Goal: Transaction & Acquisition: Book appointment/travel/reservation

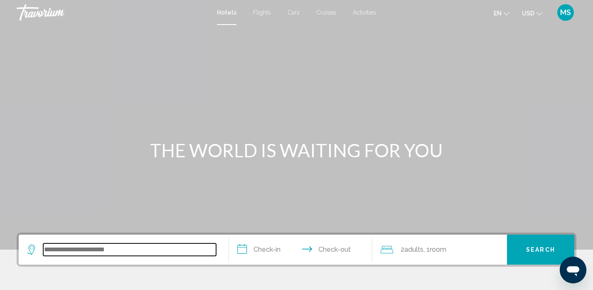
click at [51, 253] on input "Search widget" at bounding box center [129, 249] width 173 height 12
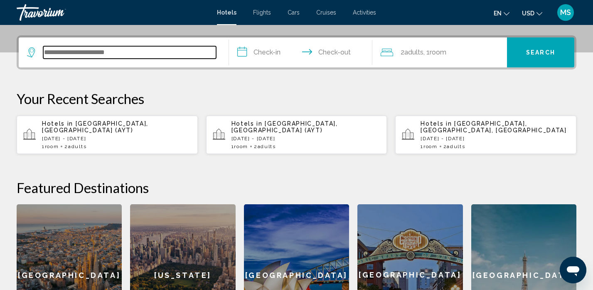
scroll to position [205, 0]
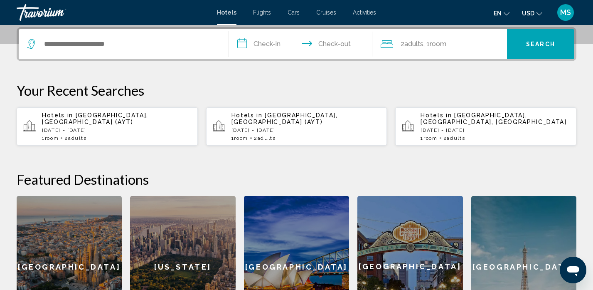
click at [89, 127] on p "[DATE] - [DATE]" at bounding box center [116, 130] width 149 height 6
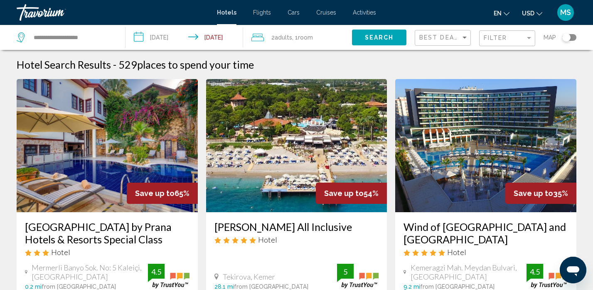
click at [225, 36] on input "**********" at bounding box center [186, 38] width 121 height 27
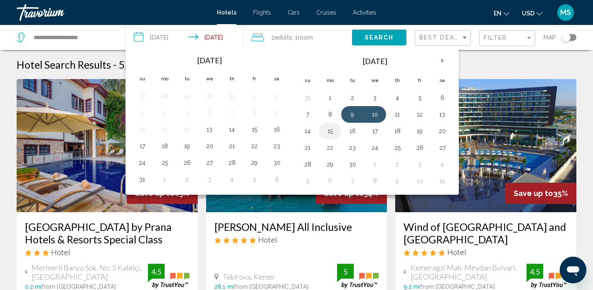
click at [330, 131] on button "15" at bounding box center [329, 131] width 13 height 12
click at [369, 38] on span "Search" at bounding box center [379, 38] width 29 height 7
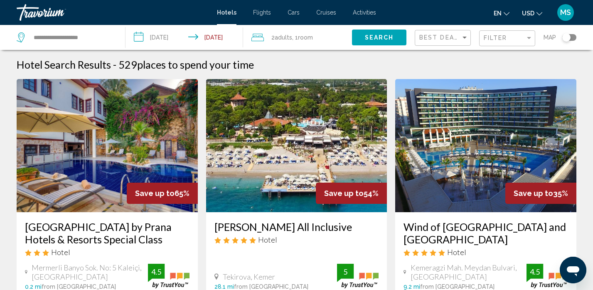
click at [382, 35] on span "Search" at bounding box center [379, 38] width 29 height 7
click at [169, 37] on input "**********" at bounding box center [186, 38] width 121 height 27
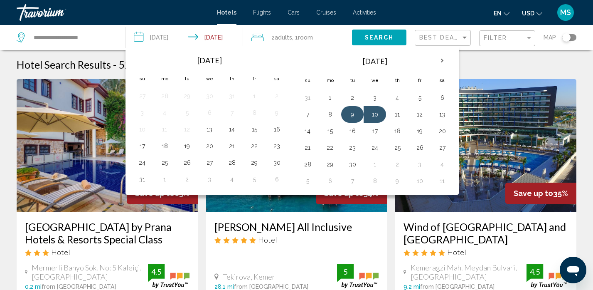
click at [352, 111] on button "9" at bounding box center [352, 115] width 13 height 12
click at [229, 34] on input "**********" at bounding box center [186, 38] width 121 height 27
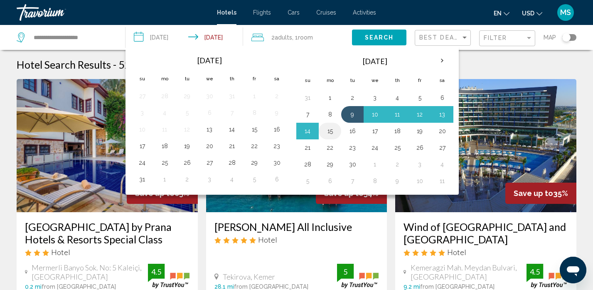
click at [334, 131] on button "15" at bounding box center [329, 131] width 13 height 12
type input "**********"
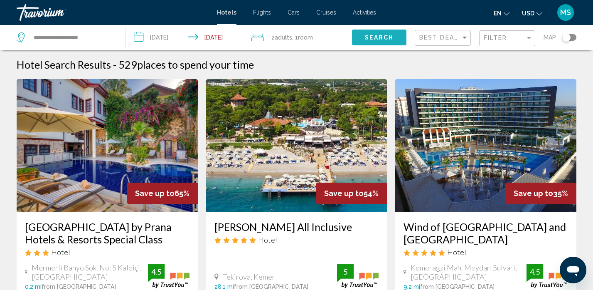
click at [378, 39] on span "Search" at bounding box center [379, 38] width 29 height 7
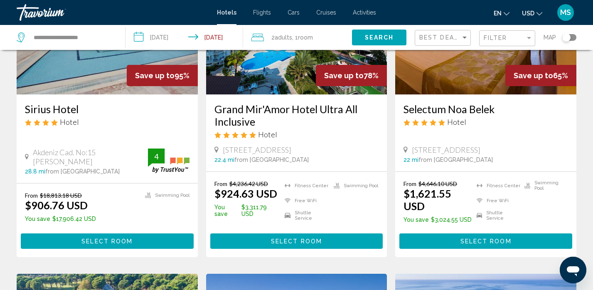
scroll to position [117, 0]
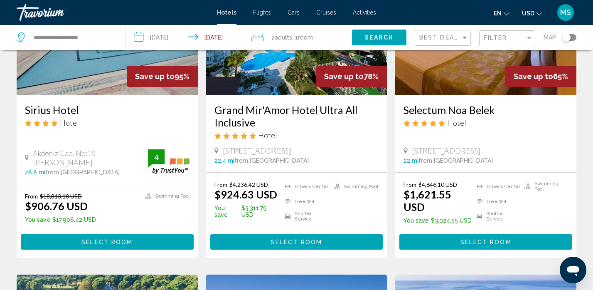
click at [574, 37] on div "Toggle map" at bounding box center [570, 37] width 14 height 7
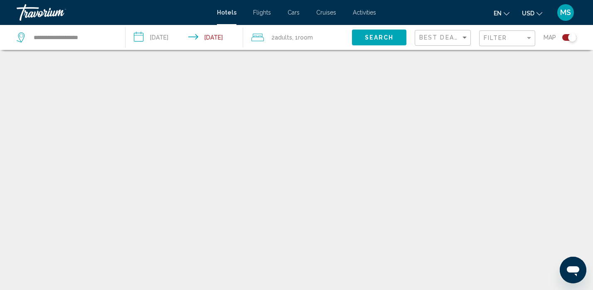
scroll to position [50, 0]
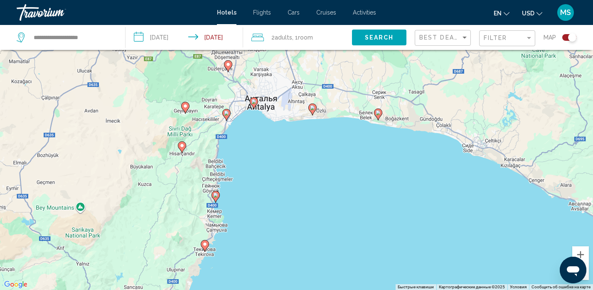
click at [236, 108] on div "Чтобы активировать перетаскивание с помощью клавиатуры, нажмите Alt + Ввод. Пос…" at bounding box center [296, 145] width 593 height 290
click at [249, 104] on div "Чтобы активировать перетаскивание с помощью клавиатуры, нажмите Alt + Ввод. Пос…" at bounding box center [296, 145] width 593 height 290
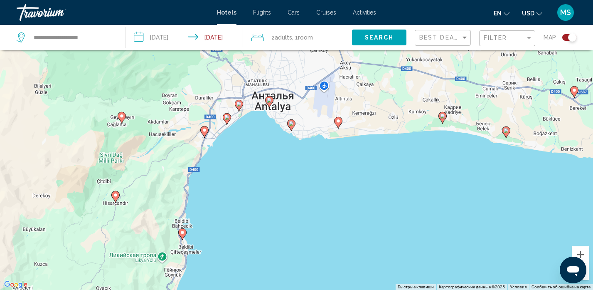
click at [247, 107] on div "Чтобы активировать перетаскивание с помощью клавиатуры, нажмите Alt + Ввод. Пос…" at bounding box center [296, 145] width 593 height 290
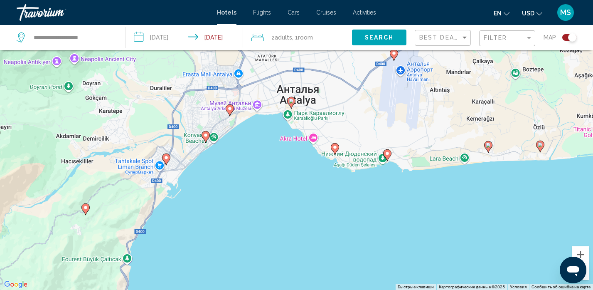
click at [227, 127] on div "Чтобы активировать перетаскивание с помощью клавиатуры, нажмите Alt + Ввод. Пос…" at bounding box center [296, 145] width 593 height 290
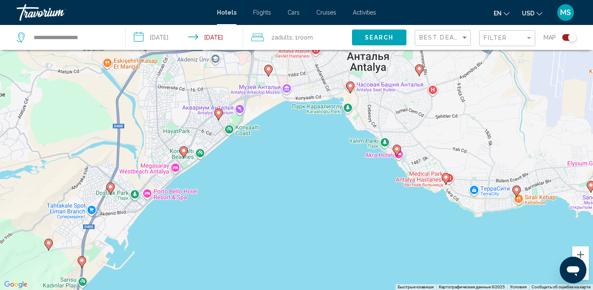
click at [215, 143] on div "Чтобы активировать перетаскивание с помощью клавиатуры, нажмите Alt + Ввод. Пос…" at bounding box center [296, 145] width 593 height 290
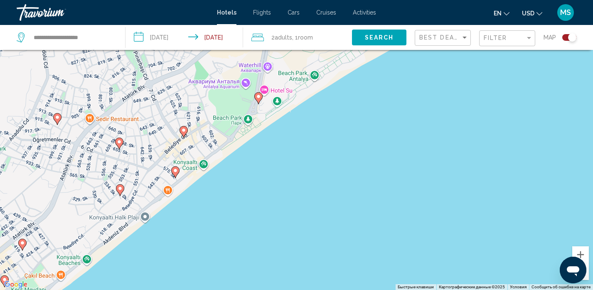
click at [261, 95] on icon "Main content" at bounding box center [257, 97] width 7 height 11
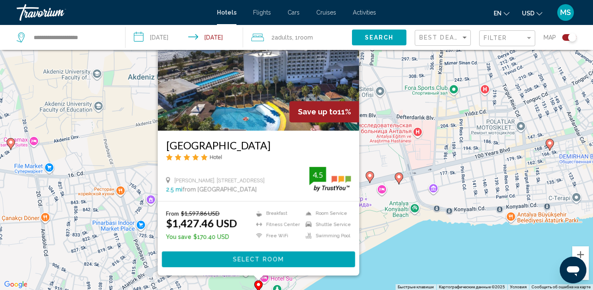
click at [388, 263] on div "Чтобы активировать перетаскивание с помощью клавиатуры, нажмите Alt + Ввод. Пос…" at bounding box center [296, 145] width 593 height 290
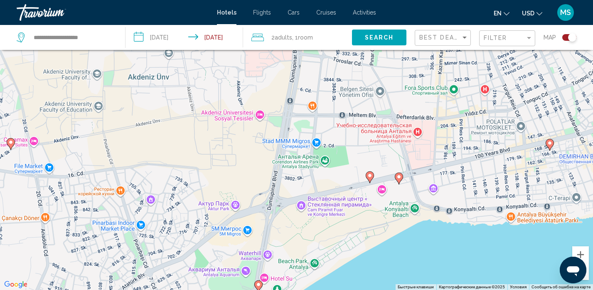
click at [277, 285] on div "Чтобы активировать перетаскивание с помощью клавиатуры, нажмите Alt + Ввод. Пос…" at bounding box center [296, 145] width 593 height 290
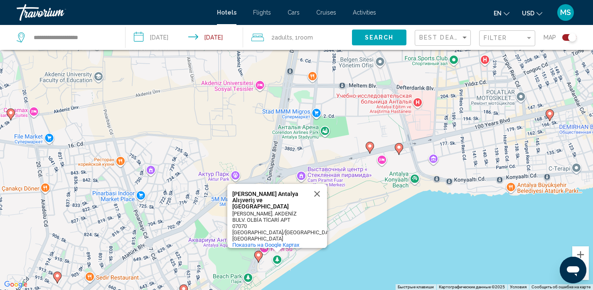
click at [278, 259] on div "Чтобы активировать перетаскивание с помощью клавиатуры, нажмите Alt + Ввод. Пос…" at bounding box center [296, 145] width 593 height 290
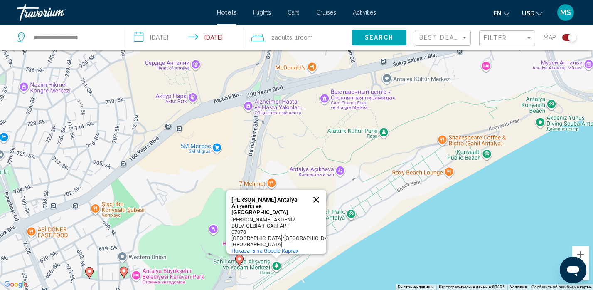
click at [316, 205] on button "Закрыть" at bounding box center [316, 200] width 20 height 20
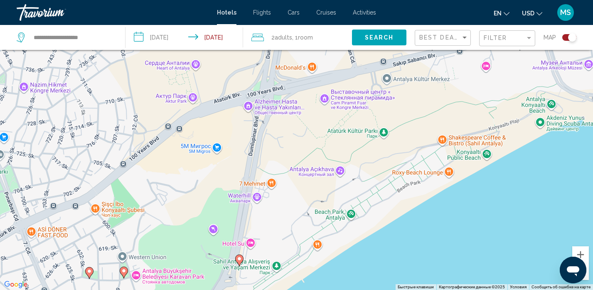
click at [320, 248] on div "Чтобы активировать перетаскивание с помощью клавиатуры, нажмите Alt + Ввод. Пос…" at bounding box center [296, 145] width 593 height 290
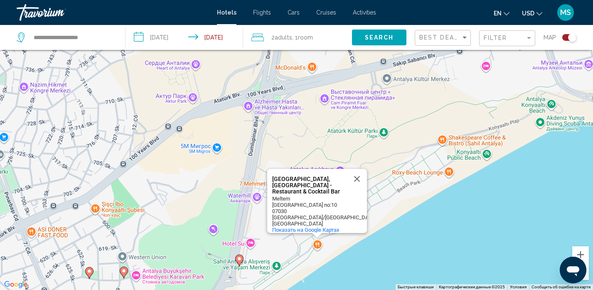
click at [320, 248] on div "Чтобы активировать перетаскивание с помощью клавиатуры, нажмите Alt + Ввод. Пос…" at bounding box center [296, 145] width 593 height 290
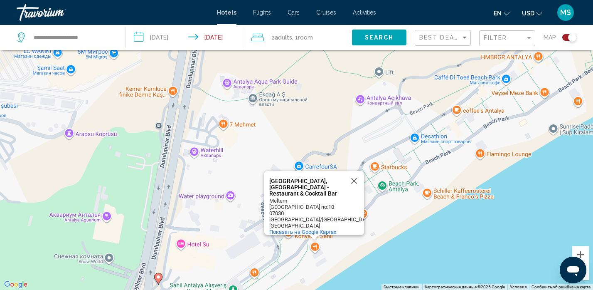
click at [587, 275] on button "Уменьшить" at bounding box center [581, 271] width 17 height 17
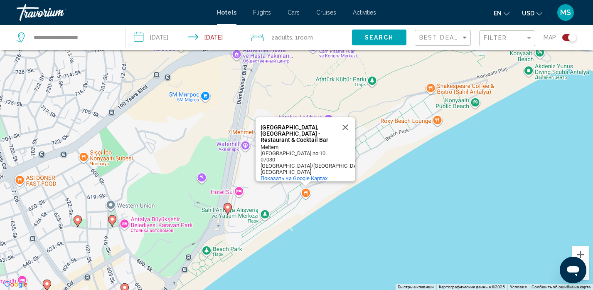
click at [587, 275] on button "Уменьшить" at bounding box center [581, 271] width 17 height 17
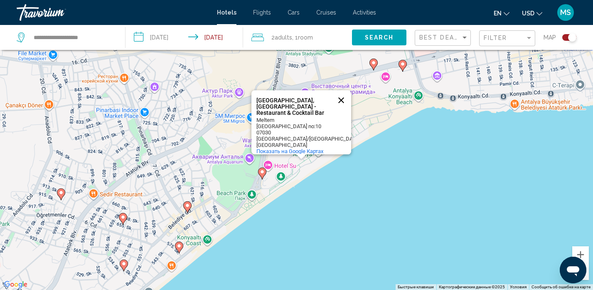
click at [345, 106] on button "Закрыть" at bounding box center [341, 100] width 20 height 20
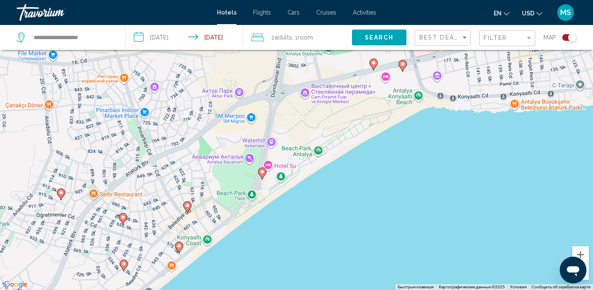
click at [402, 67] on icon "Main content" at bounding box center [402, 65] width 7 height 11
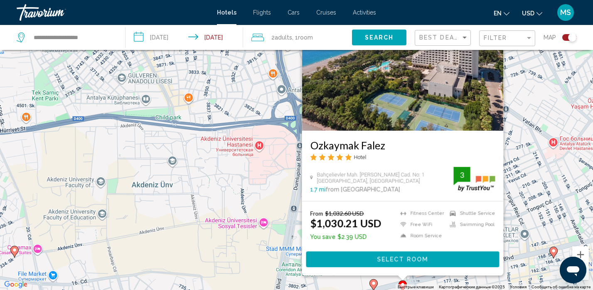
click at [395, 109] on img "Main content" at bounding box center [403, 64] width 202 height 133
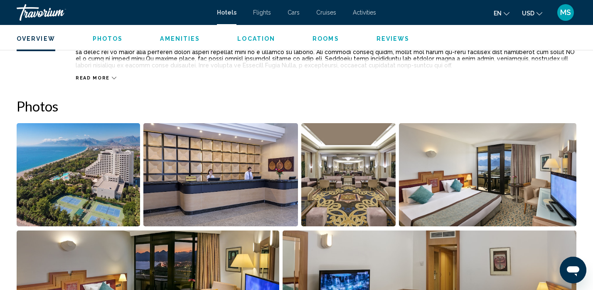
scroll to position [393, 0]
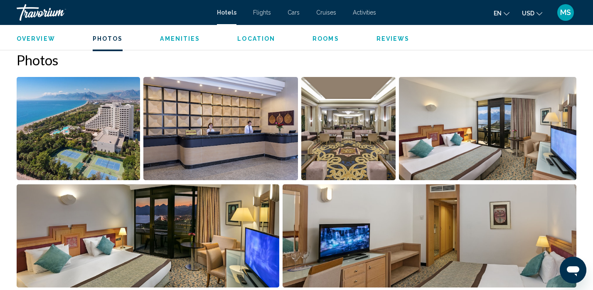
click at [81, 133] on img "Open full-screen image slider" at bounding box center [78, 128] width 123 height 103
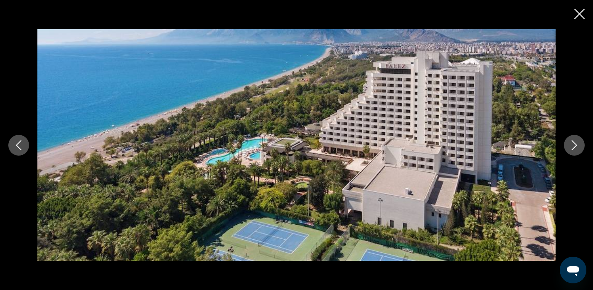
click at [575, 142] on icon "Next image" at bounding box center [574, 145] width 5 height 10
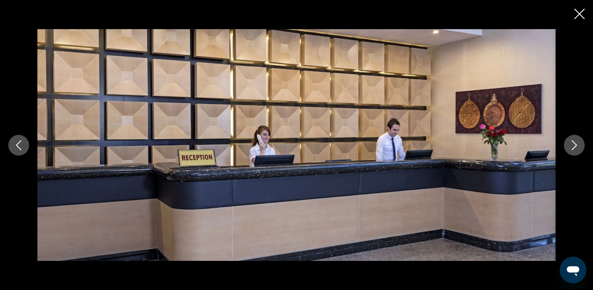
click at [575, 142] on icon "Next image" at bounding box center [574, 145] width 5 height 10
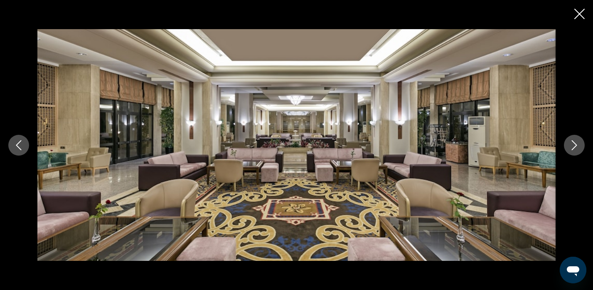
click at [575, 142] on icon "Next image" at bounding box center [574, 145] width 5 height 10
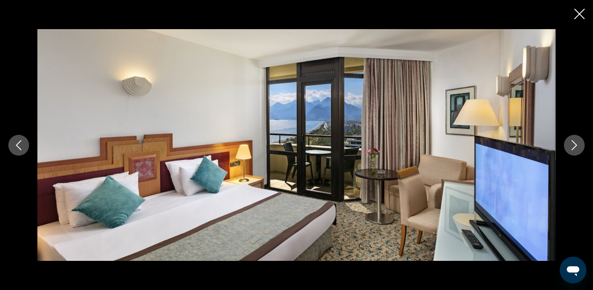
click at [575, 142] on icon "Next image" at bounding box center [574, 145] width 5 height 10
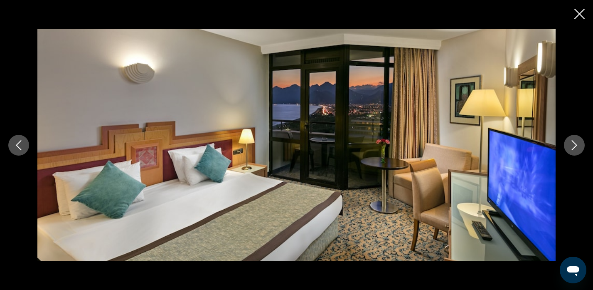
click at [575, 142] on icon "Next image" at bounding box center [574, 145] width 5 height 10
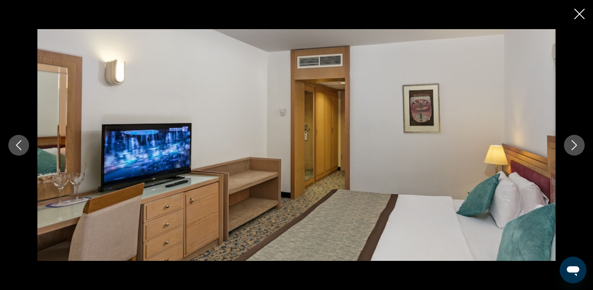
click at [575, 142] on icon "Next image" at bounding box center [574, 145] width 5 height 10
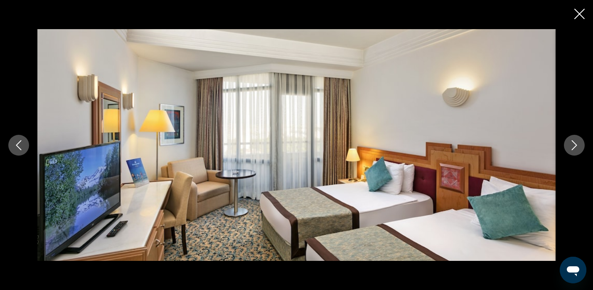
click at [575, 142] on icon "Next image" at bounding box center [574, 145] width 5 height 10
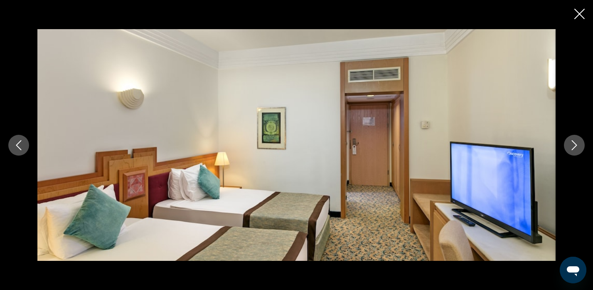
click at [575, 142] on icon "Next image" at bounding box center [574, 145] width 5 height 10
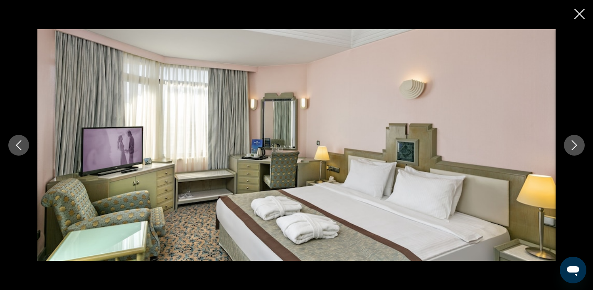
click at [575, 142] on icon "Next image" at bounding box center [574, 145] width 5 height 10
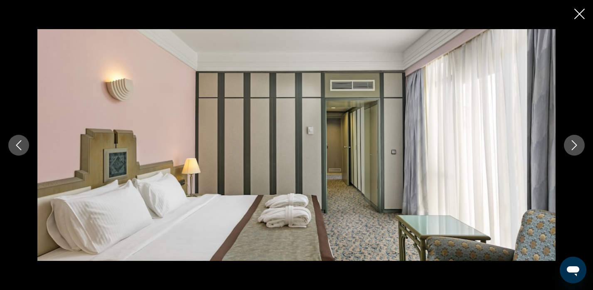
click at [575, 142] on icon "Next image" at bounding box center [574, 145] width 5 height 10
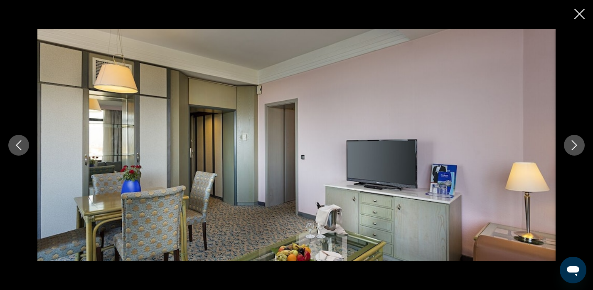
click at [575, 142] on icon "Next image" at bounding box center [574, 145] width 5 height 10
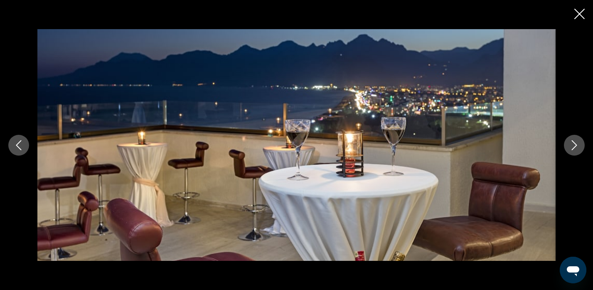
click at [575, 142] on icon "Next image" at bounding box center [574, 145] width 5 height 10
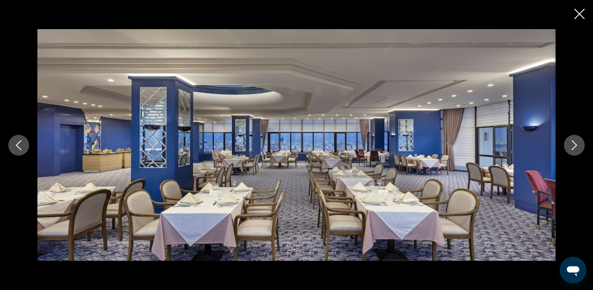
click at [575, 142] on icon "Next image" at bounding box center [574, 145] width 5 height 10
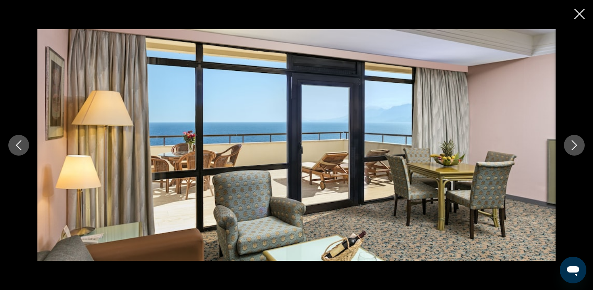
click at [575, 142] on icon "Next image" at bounding box center [574, 145] width 5 height 10
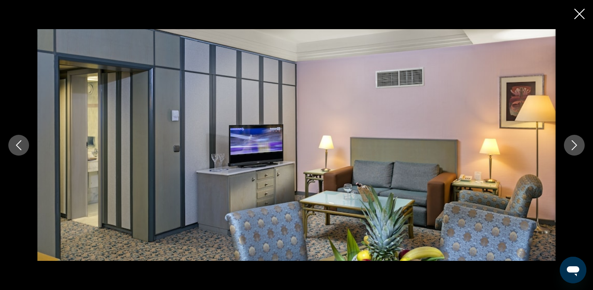
click at [575, 142] on icon "Next image" at bounding box center [574, 145] width 5 height 10
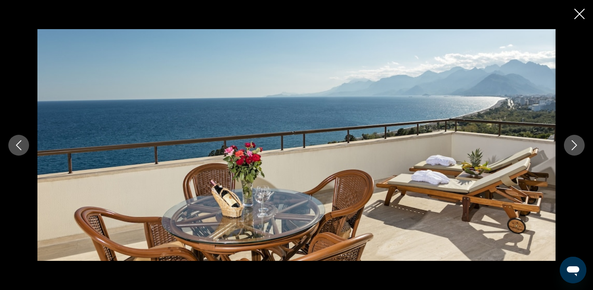
click at [575, 142] on icon "Next image" at bounding box center [574, 145] width 5 height 10
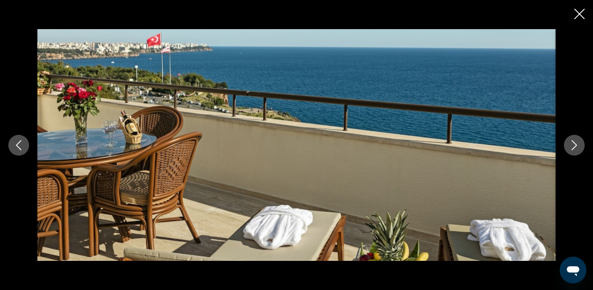
click at [575, 142] on icon "Next image" at bounding box center [574, 145] width 5 height 10
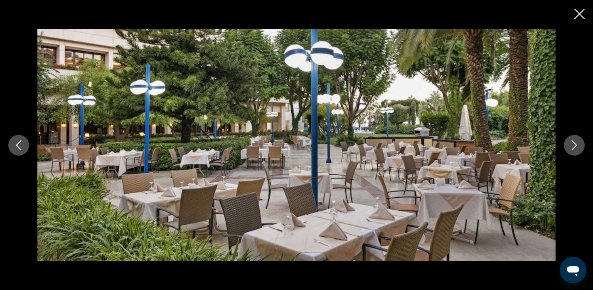
click at [575, 142] on icon "Next image" at bounding box center [574, 145] width 5 height 10
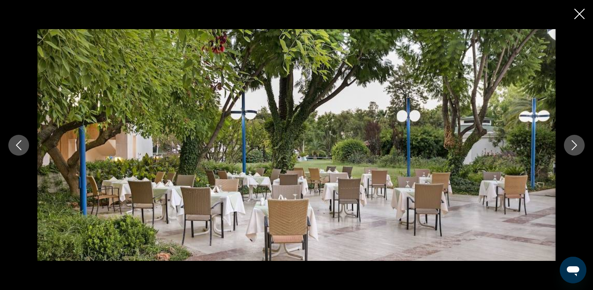
click at [575, 142] on icon "Next image" at bounding box center [574, 145] width 5 height 10
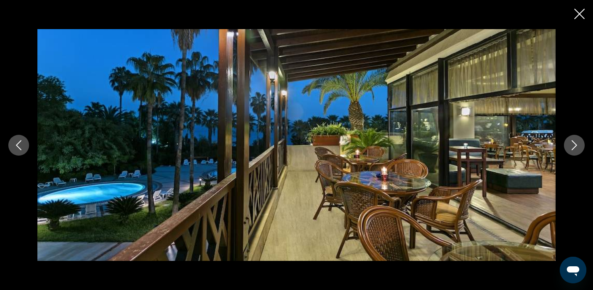
click at [575, 142] on icon "Next image" at bounding box center [574, 145] width 5 height 10
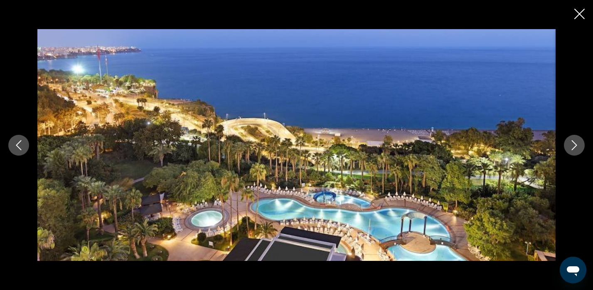
click at [575, 142] on icon "Next image" at bounding box center [574, 145] width 5 height 10
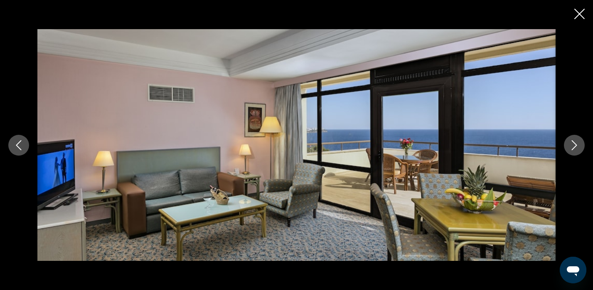
click at [575, 142] on icon "Next image" at bounding box center [574, 145] width 5 height 10
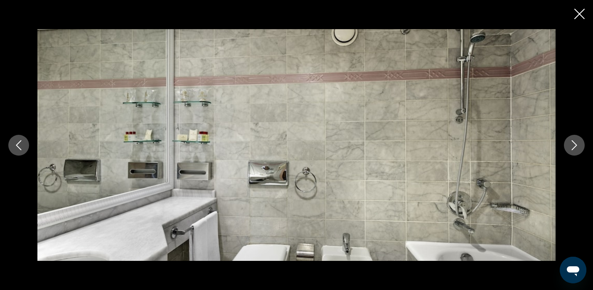
click at [575, 142] on icon "Next image" at bounding box center [574, 145] width 5 height 10
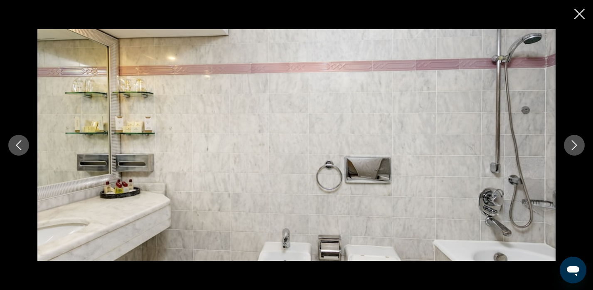
click at [578, 15] on icon "Close slideshow" at bounding box center [580, 14] width 10 height 10
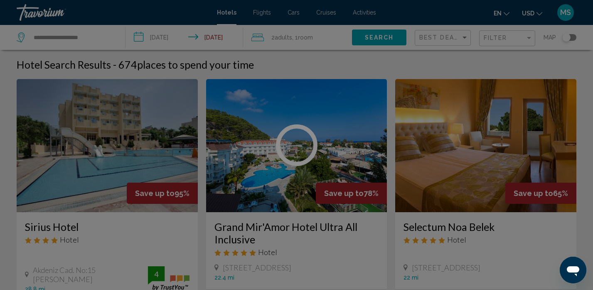
click at [96, 105] on div at bounding box center [296, 145] width 593 height 290
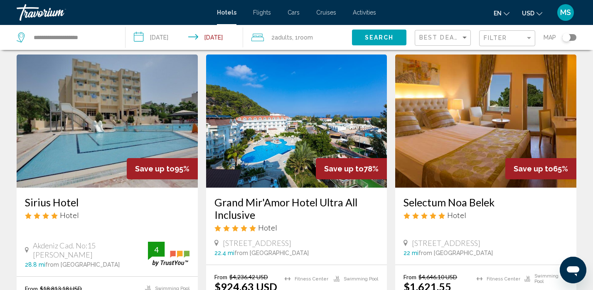
scroll to position [18, 0]
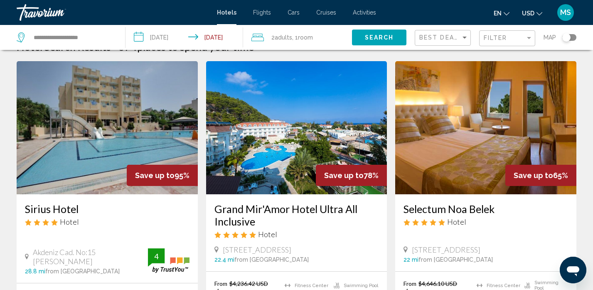
click at [288, 141] on img "Main content" at bounding box center [296, 127] width 181 height 133
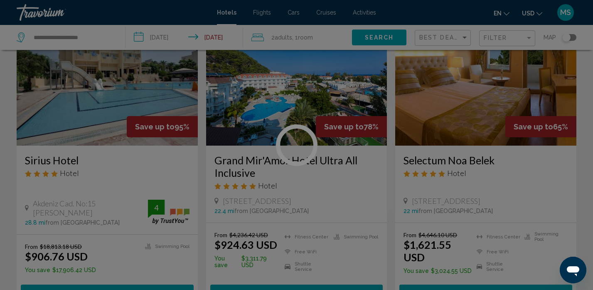
scroll to position [72, 0]
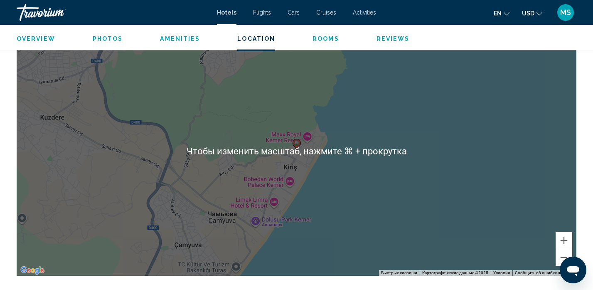
scroll to position [793, 0]
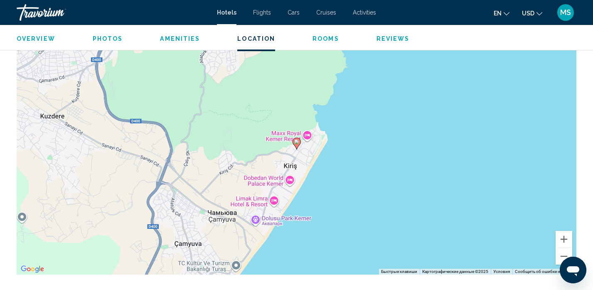
click at [257, 176] on div "Чтобы активировать перетаскивание с помощью клавиатуры, нажмите Alt + Ввод. Пос…" at bounding box center [297, 149] width 560 height 249
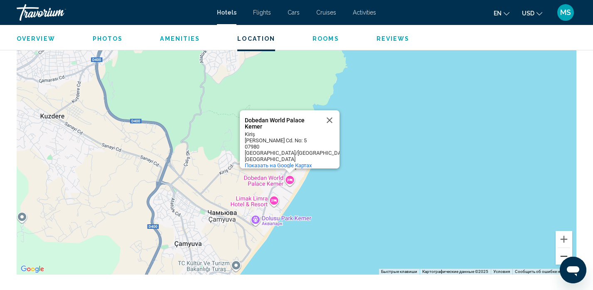
click at [563, 255] on button "Уменьшить" at bounding box center [564, 256] width 17 height 17
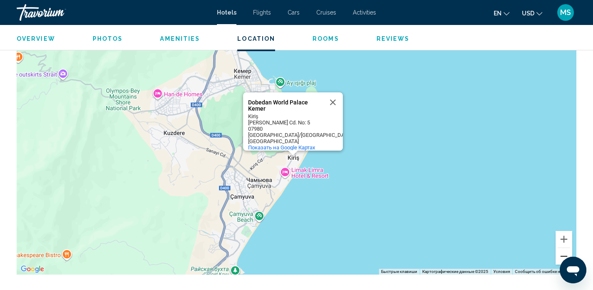
click at [563, 255] on button "Уменьшить" at bounding box center [564, 256] width 17 height 17
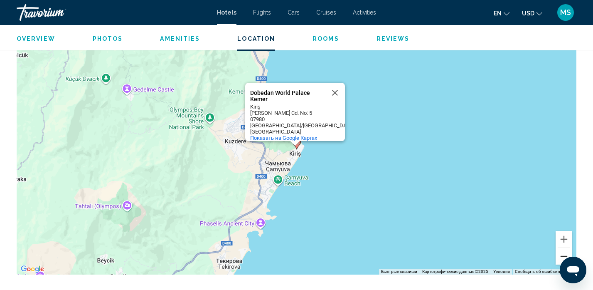
click at [563, 255] on button "Уменьшить" at bounding box center [564, 256] width 17 height 17
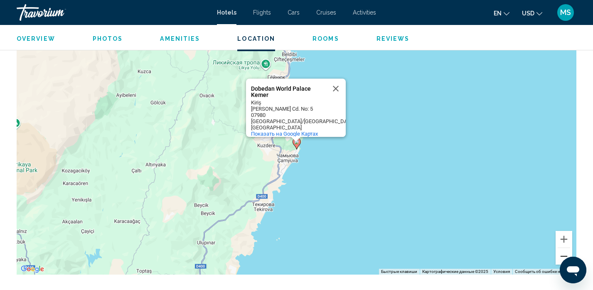
click at [563, 255] on button "Уменьшить" at bounding box center [564, 256] width 17 height 17
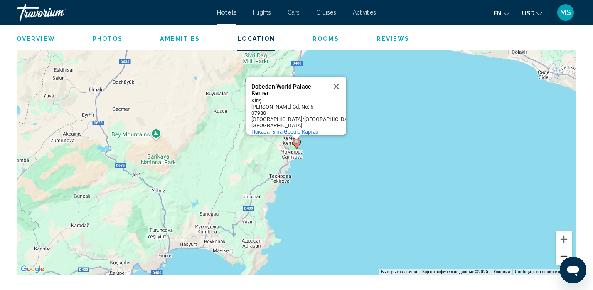
click at [563, 255] on button "Уменьшить" at bounding box center [564, 256] width 17 height 17
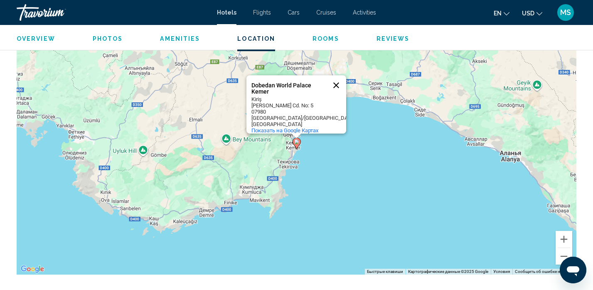
click at [335, 85] on button "Закрыть" at bounding box center [336, 85] width 20 height 20
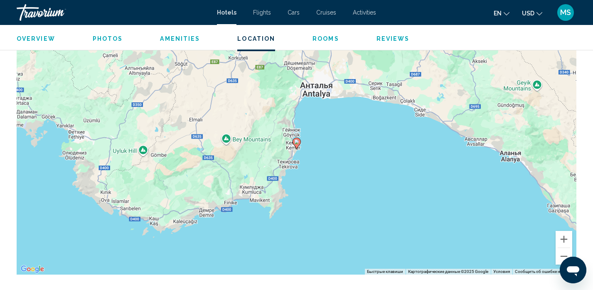
click at [312, 88] on div "Чтобы активировать перетаскивание с помощью клавиатуры, нажмите Alt + Ввод. Пос…" at bounding box center [297, 149] width 560 height 249
click at [312, 89] on div "Чтобы активировать перетаскивание с помощью клавиатуры, нажмите Alt + Ввод. Пос…" at bounding box center [297, 149] width 560 height 249
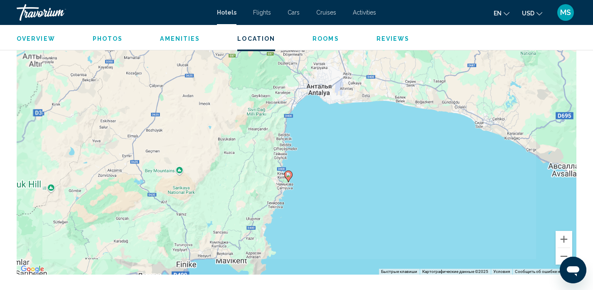
click at [312, 89] on div "Чтобы активировать перетаскивание с помощью клавиатуры, нажмите Alt + Ввод. Пос…" at bounding box center [297, 149] width 560 height 249
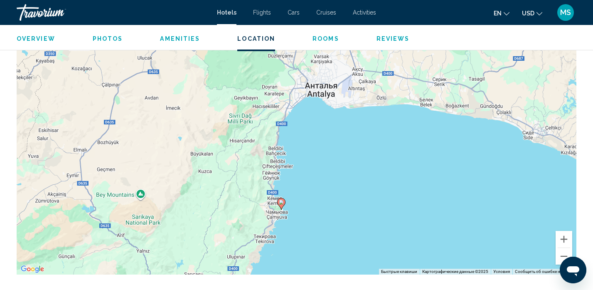
click at [312, 89] on div "Чтобы активировать перетаскивание с помощью клавиатуры, нажмите Alt + Ввод. Пос…" at bounding box center [297, 149] width 560 height 249
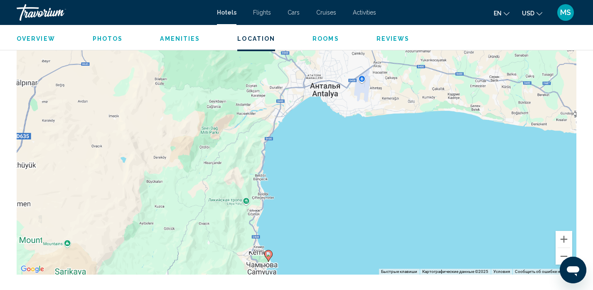
click at [312, 89] on div "Чтобы активировать перетаскивание с помощью клавиатуры, нажмите Alt + Ввод. Пос…" at bounding box center [297, 149] width 560 height 249
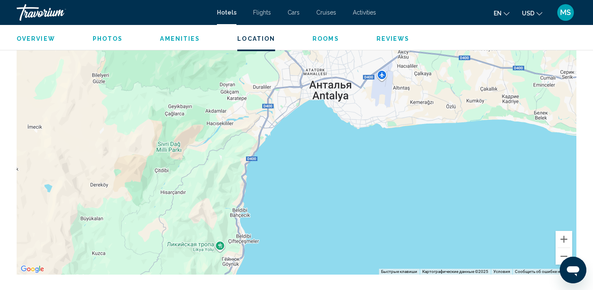
click at [312, 89] on div "Чтобы активировать перетаскивание с помощью клавиатуры, нажмите Alt + Ввод. Пос…" at bounding box center [297, 149] width 560 height 249
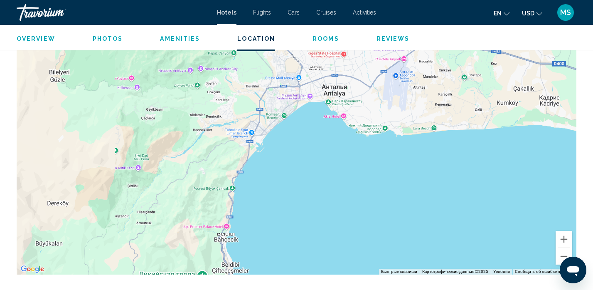
click at [312, 89] on div "Чтобы активировать перетаскивание с помощью клавиатуры, нажмите Alt + Ввод. Пос…" at bounding box center [297, 149] width 560 height 249
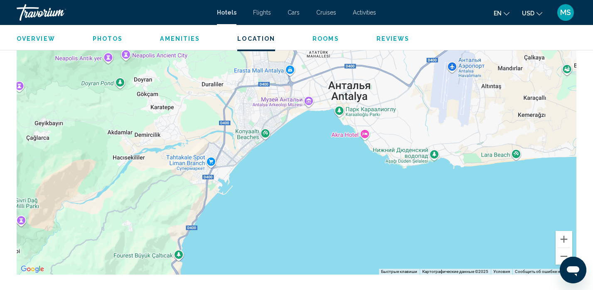
click at [348, 97] on div "Main content" at bounding box center [297, 149] width 560 height 249
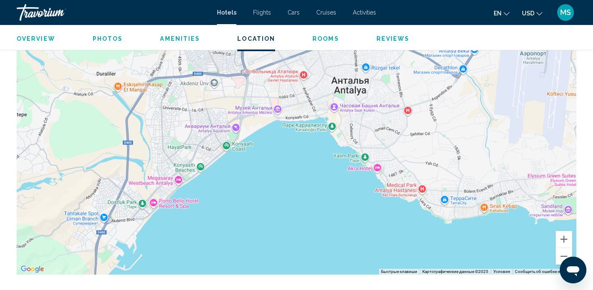
click at [348, 97] on div "Main content" at bounding box center [297, 149] width 560 height 249
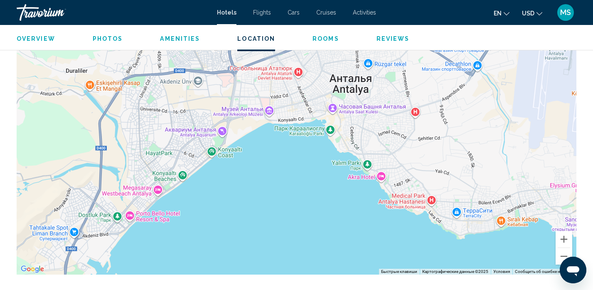
click at [348, 97] on div "Main content" at bounding box center [297, 149] width 560 height 249
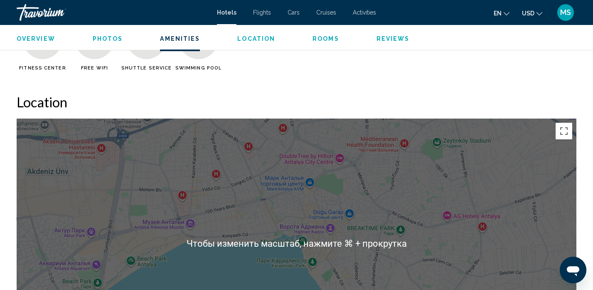
scroll to position [689, 0]
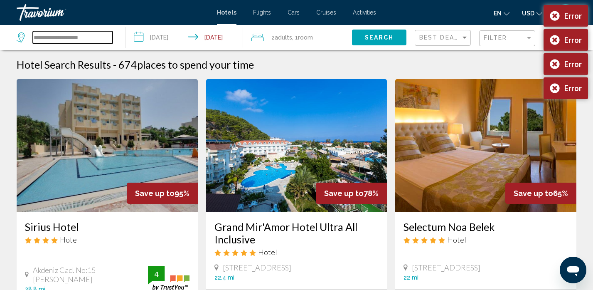
click at [97, 36] on input "**********" at bounding box center [73, 37] width 80 height 12
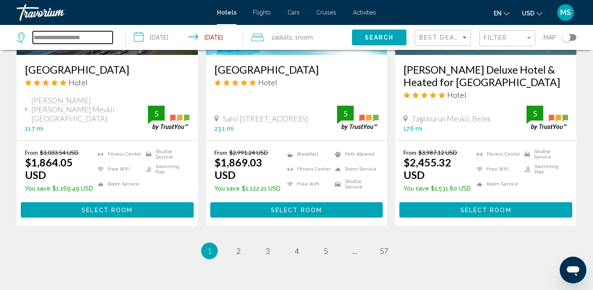
scroll to position [1131, 0]
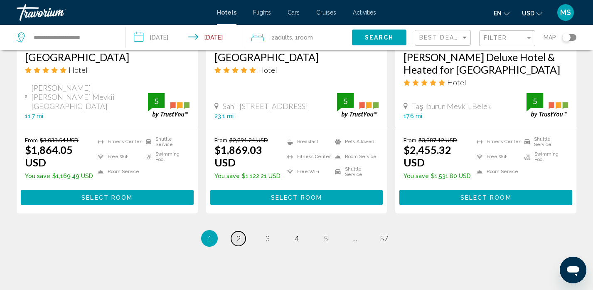
click at [240, 234] on span "2" at bounding box center [239, 238] width 4 height 9
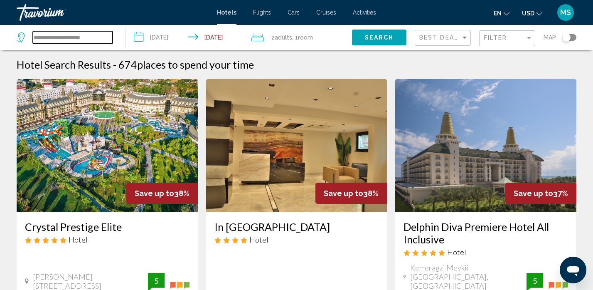
click at [99, 36] on input "**********" at bounding box center [73, 37] width 80 height 12
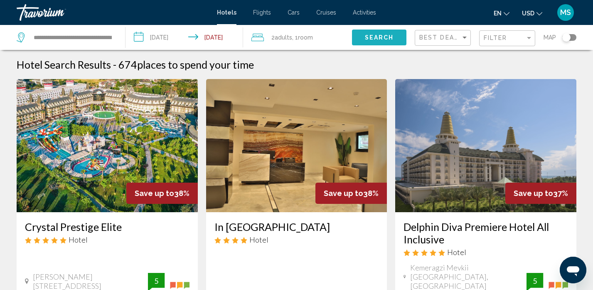
click at [387, 35] on span "Search" at bounding box center [379, 38] width 29 height 7
click at [114, 36] on div "**********" at bounding box center [67, 37] width 100 height 25
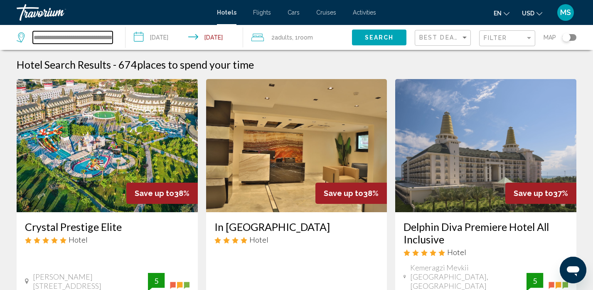
click at [112, 36] on input "**********" at bounding box center [73, 37] width 80 height 12
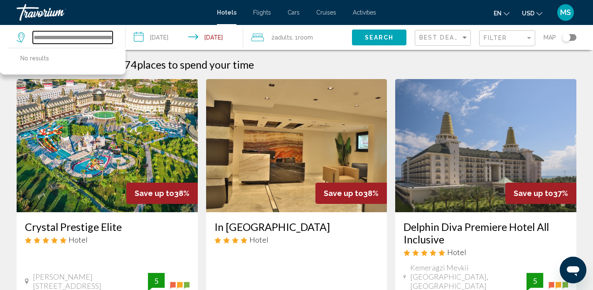
click at [112, 36] on input "**********" at bounding box center [73, 37] width 80 height 12
type input "**********"
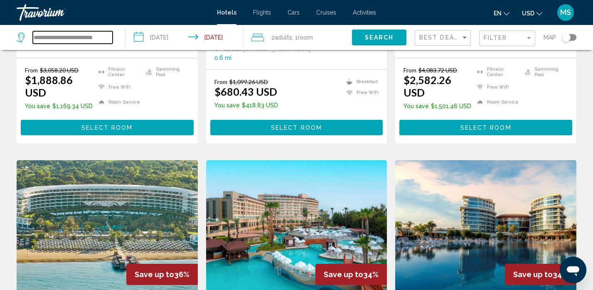
scroll to position [175, 0]
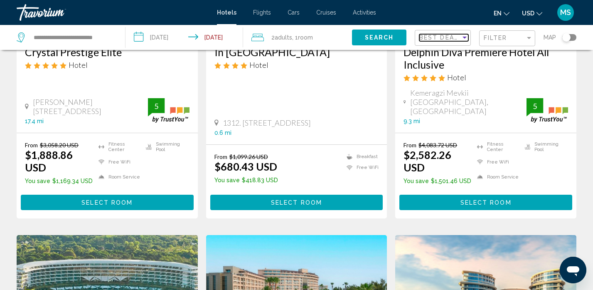
click at [464, 37] on div "Sort by" at bounding box center [465, 38] width 4 height 2
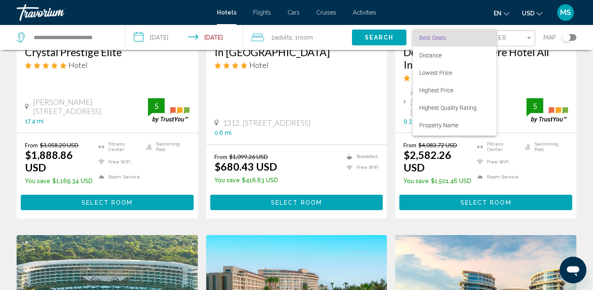
click at [514, 38] on div at bounding box center [296, 145] width 593 height 290
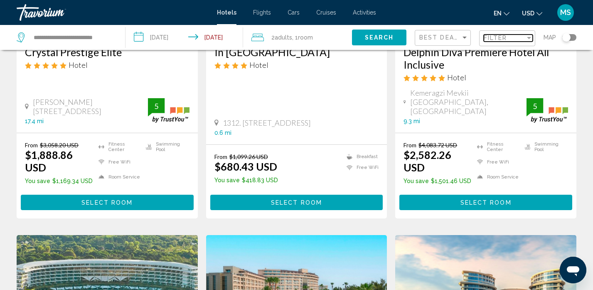
click at [529, 37] on div "Filter" at bounding box center [529, 38] width 4 height 2
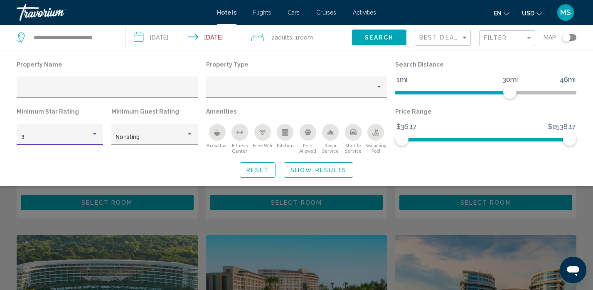
click at [95, 133] on div "Hotel Filters" at bounding box center [95, 134] width 4 height 2
click at [39, 135] on span "3" at bounding box center [60, 137] width 78 height 17
click at [190, 133] on div "Hotel Filters" at bounding box center [189, 134] width 7 height 7
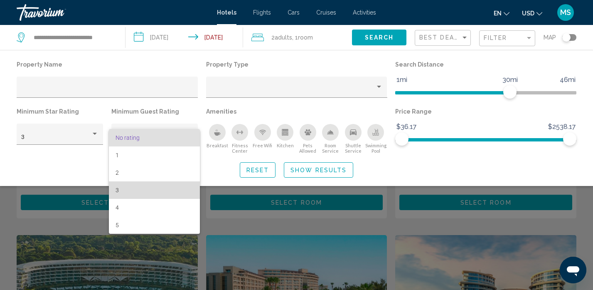
click at [122, 188] on span "3" at bounding box center [155, 189] width 78 height 17
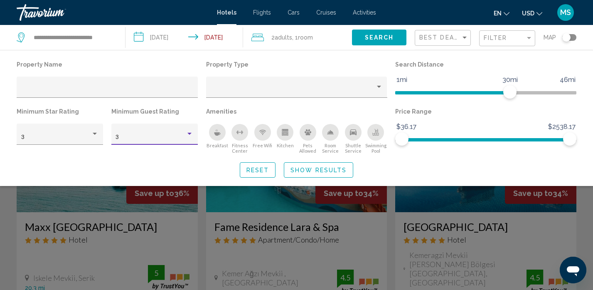
click at [190, 134] on div "Hotel Filters" at bounding box center [190, 134] width 4 height 2
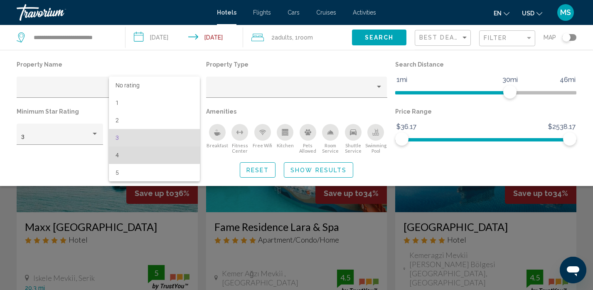
click at [117, 152] on span "4" at bounding box center [155, 154] width 78 height 17
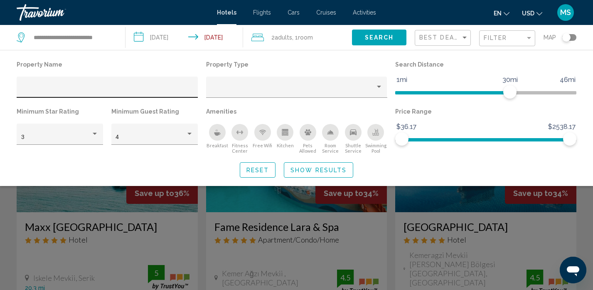
click at [67, 86] on div "Hotel Filters" at bounding box center [107, 89] width 173 height 17
paste input "**********"
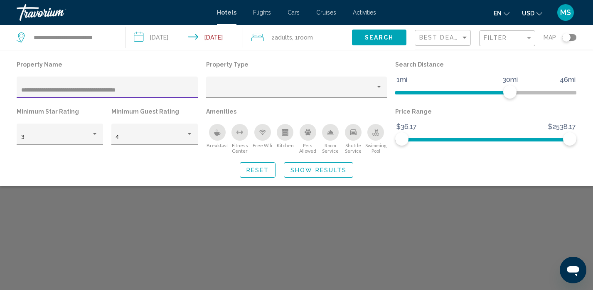
type input "**********"
click at [312, 170] on span "Show Results" at bounding box center [319, 170] width 56 height 7
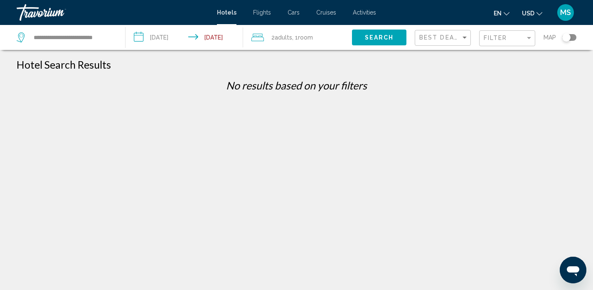
click at [370, 40] on span "Search" at bounding box center [379, 38] width 29 height 7
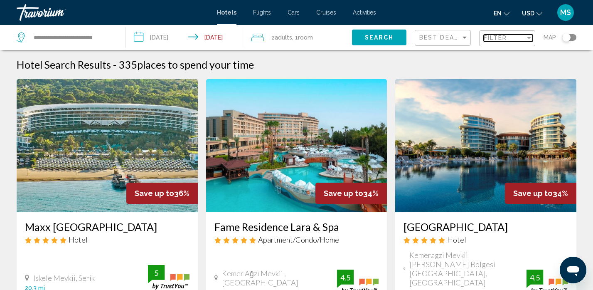
click at [529, 38] on div "Filter" at bounding box center [529, 38] width 4 height 2
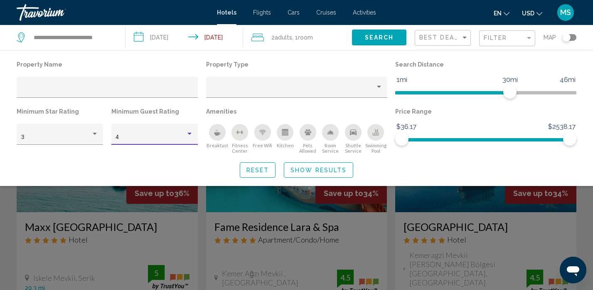
click at [190, 133] on div "Hotel Filters" at bounding box center [190, 134] width 4 height 2
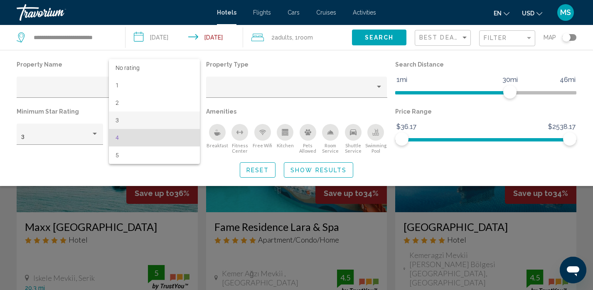
click at [138, 118] on span "3" at bounding box center [155, 119] width 78 height 17
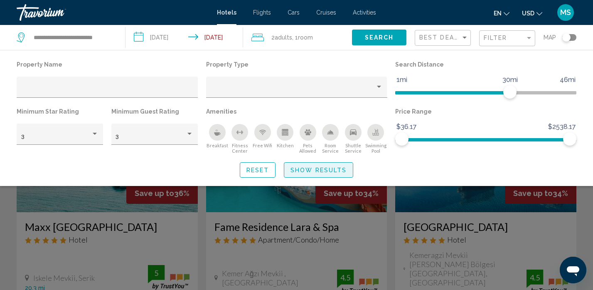
click at [314, 171] on span "Show Results" at bounding box center [319, 170] width 56 height 7
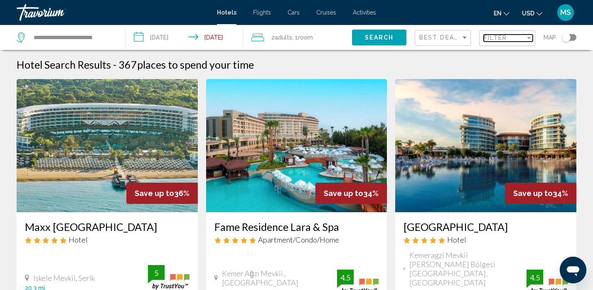
click at [528, 37] on div "Filter" at bounding box center [529, 38] width 4 height 2
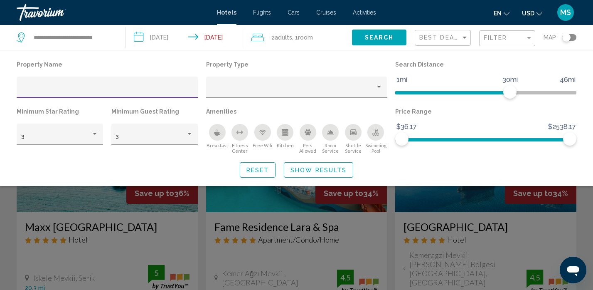
click at [267, 169] on span "Reset" at bounding box center [258, 170] width 23 height 7
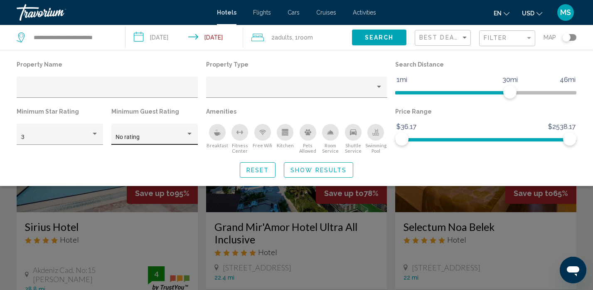
click at [192, 134] on div "Hotel Filters" at bounding box center [189, 134] width 7 height 7
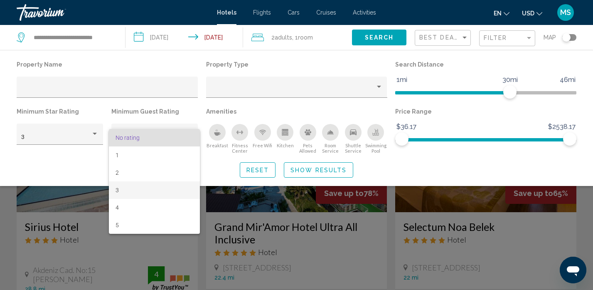
click at [131, 185] on span "3" at bounding box center [155, 189] width 78 height 17
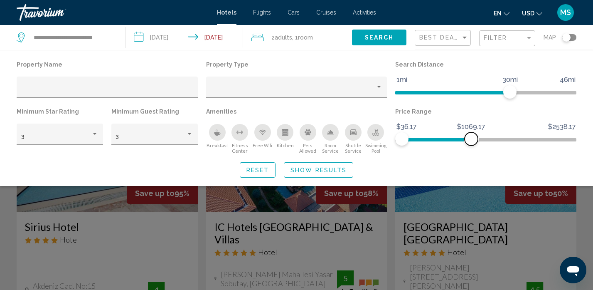
drag, startPoint x: 571, startPoint y: 137, endPoint x: 471, endPoint y: 142, distance: 99.5
click at [471, 142] on span "Hotel Filters" at bounding box center [471, 138] width 13 height 13
drag, startPoint x: 469, startPoint y: 138, endPoint x: 442, endPoint y: 139, distance: 27.4
click at [442, 139] on span "Hotel Filters" at bounding box center [441, 138] width 13 height 13
click at [322, 172] on span "Show Results" at bounding box center [319, 170] width 56 height 7
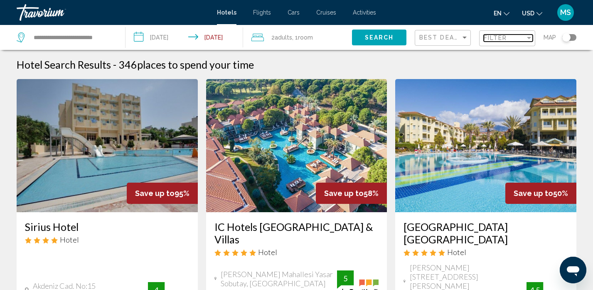
click at [529, 37] on div "Filter" at bounding box center [529, 38] width 4 height 2
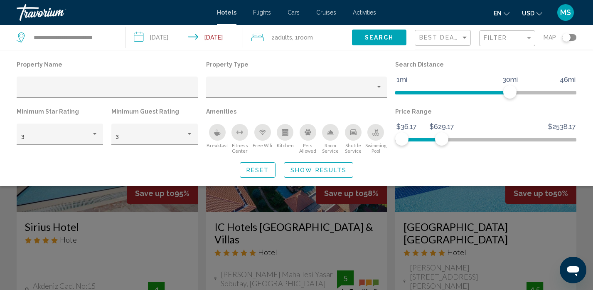
click at [217, 133] on icon "Breakfast" at bounding box center [217, 133] width 6 height 3
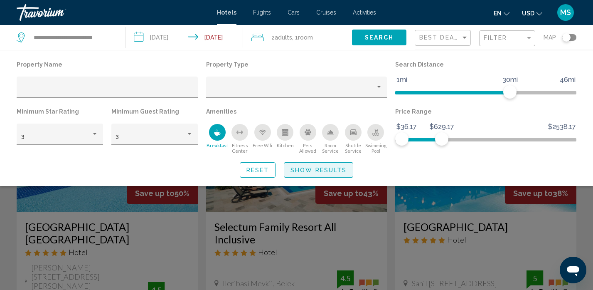
click at [331, 170] on span "Show Results" at bounding box center [319, 170] width 56 height 7
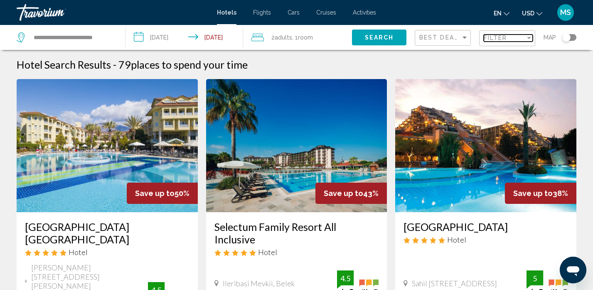
click at [530, 36] on div "Filter" at bounding box center [529, 38] width 7 height 7
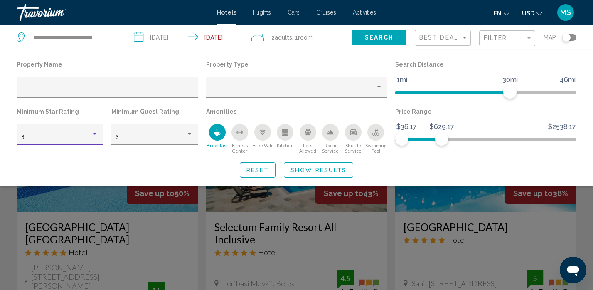
click at [95, 132] on div "Hotel Filters" at bounding box center [94, 134] width 7 height 7
click at [49, 138] on span "3" at bounding box center [60, 137] width 78 height 17
click at [188, 134] on div "Hotel Filters" at bounding box center [190, 134] width 4 height 2
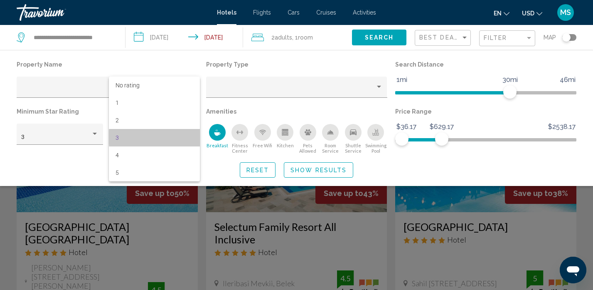
click at [169, 137] on span "3" at bounding box center [155, 137] width 78 height 17
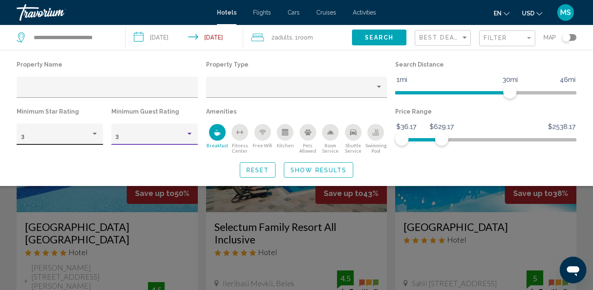
click at [94, 134] on div "Hotel Filters" at bounding box center [95, 134] width 4 height 2
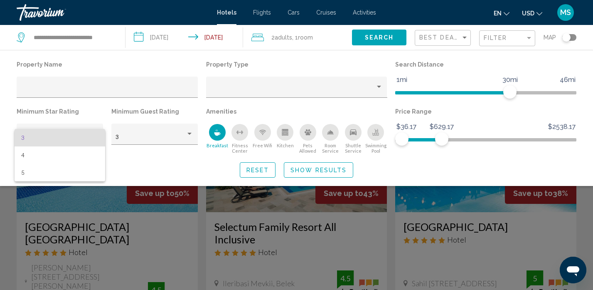
click at [188, 133] on div at bounding box center [296, 145] width 593 height 290
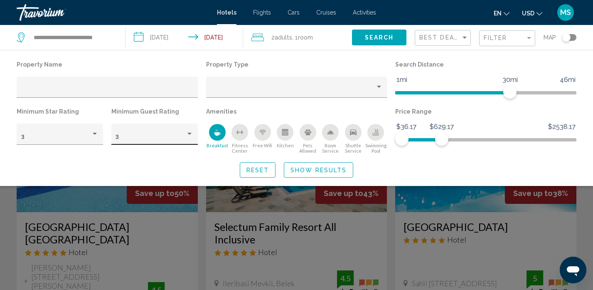
click at [189, 133] on div "Hotel Filters" at bounding box center [190, 134] width 4 height 2
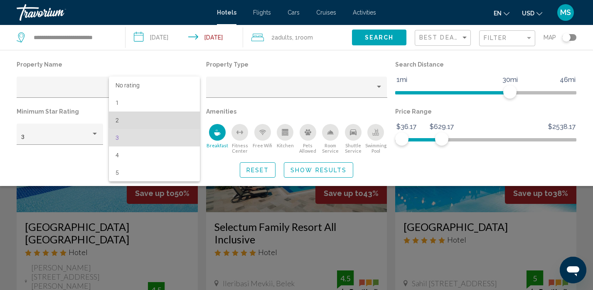
click at [155, 119] on span "2" at bounding box center [155, 119] width 78 height 17
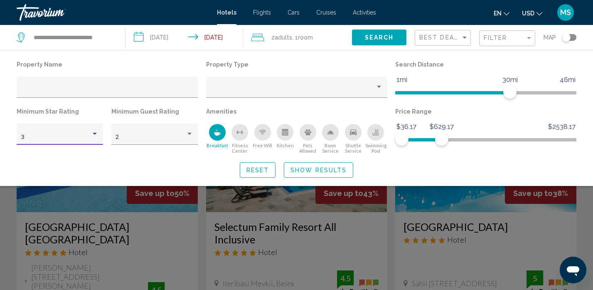
click at [94, 133] on div "Hotel Filters" at bounding box center [95, 134] width 4 height 2
click at [77, 135] on span "3" at bounding box center [60, 137] width 78 height 17
click at [380, 87] on div "Property type" at bounding box center [379, 87] width 4 height 2
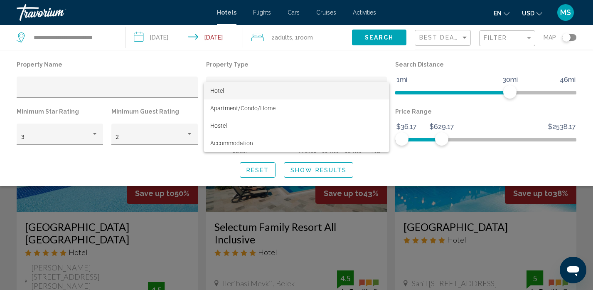
click at [289, 89] on span "Hotel" at bounding box center [296, 90] width 173 height 17
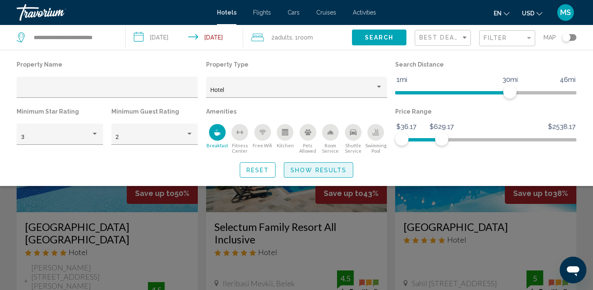
click at [332, 171] on span "Show Results" at bounding box center [319, 170] width 56 height 7
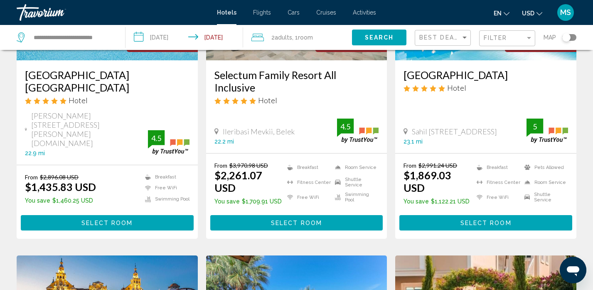
scroll to position [175, 0]
